Goal: Find contact information: Find contact information

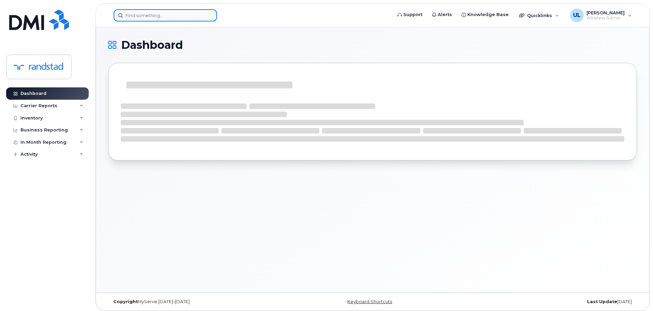
click at [161, 11] on input at bounding box center [165, 15] width 103 height 12
paste input "[PERSON_NAME]"
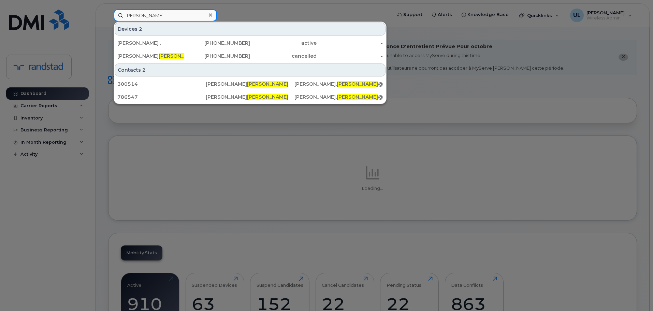
type input "[PERSON_NAME]"
drag, startPoint x: 166, startPoint y: 39, endPoint x: 195, endPoint y: 67, distance: 39.9
click at [166, 40] on div "[PERSON_NAME] ." at bounding box center [150, 43] width 67 height 7
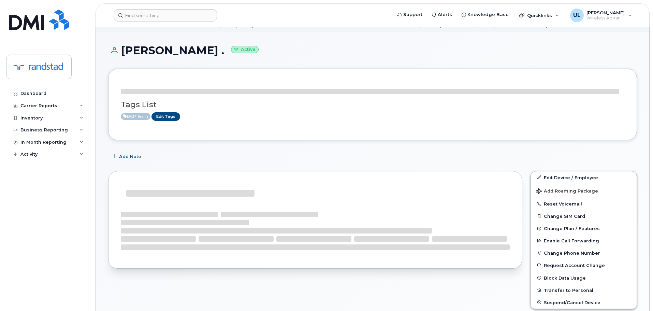
scroll to position [68, 0]
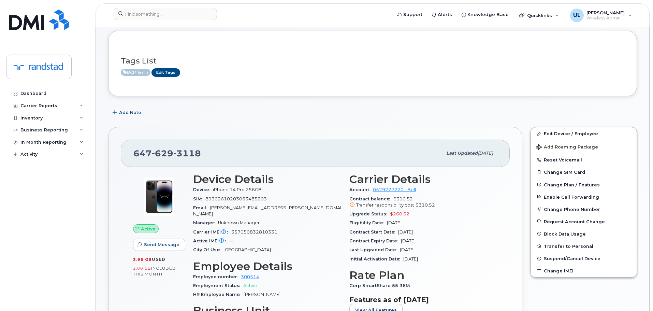
click at [168, 166] on div "[PHONE_NUMBER] Last updated [DATE]" at bounding box center [315, 153] width 389 height 27
copy span "[PHONE_NUMBER]"
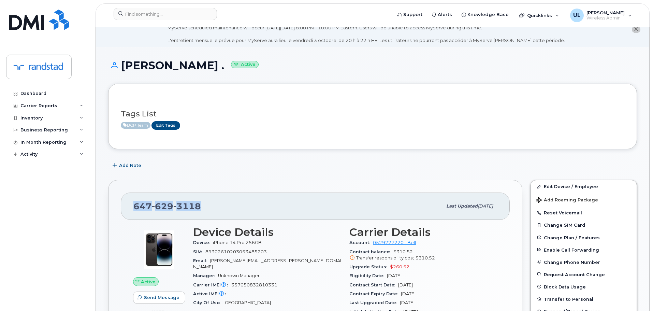
scroll to position [0, 0]
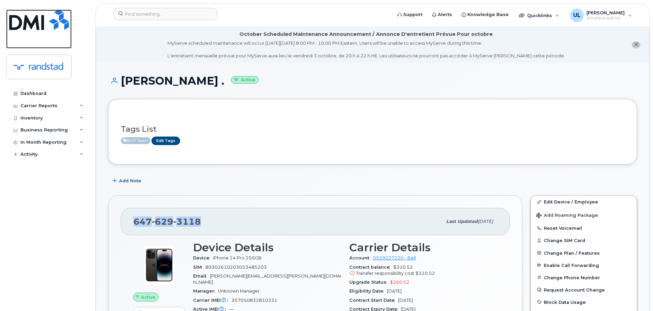
click at [49, 18] on img at bounding box center [39, 20] width 60 height 20
